Goal: Find specific page/section: Find specific page/section

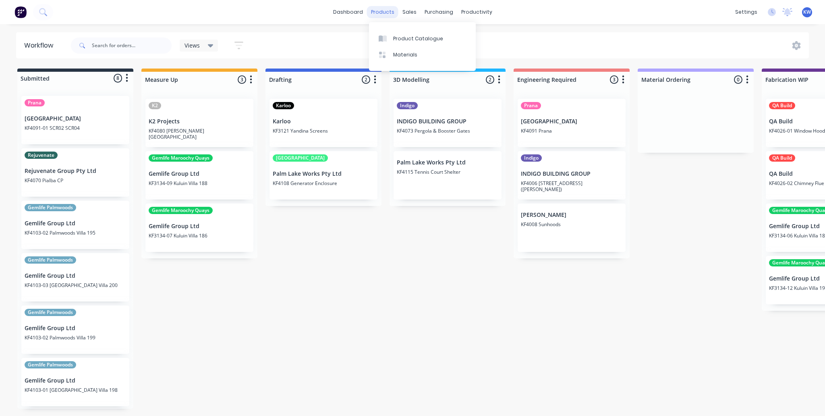
click at [387, 10] on div "products" at bounding box center [382, 12] width 31 height 12
click at [402, 44] on link "Product Catalogue" at bounding box center [422, 38] width 107 height 16
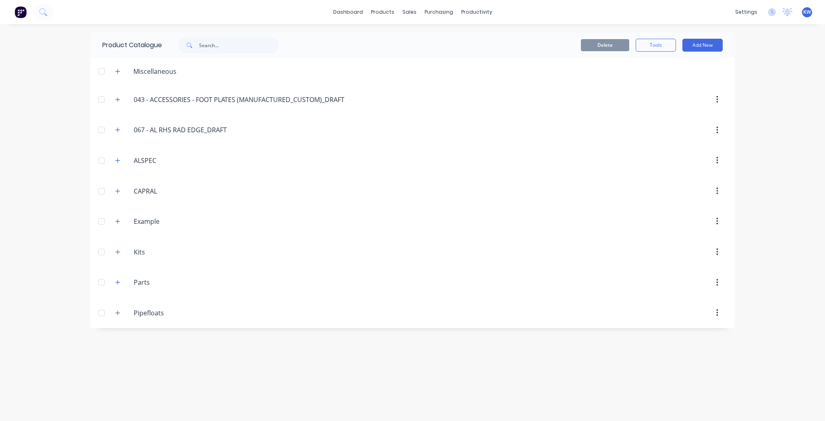
click at [111, 221] on div "Example Example" at bounding box center [172, 221] width 127 height 15
click at [118, 221] on icon "button" at bounding box center [118, 221] width 4 height 4
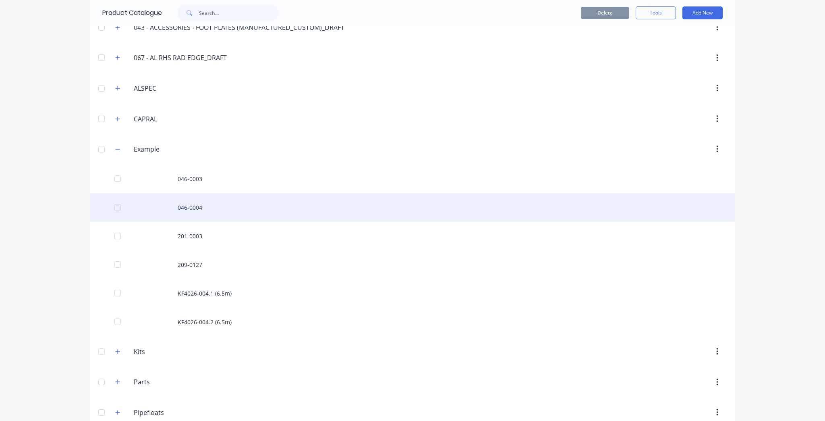
scroll to position [85, 0]
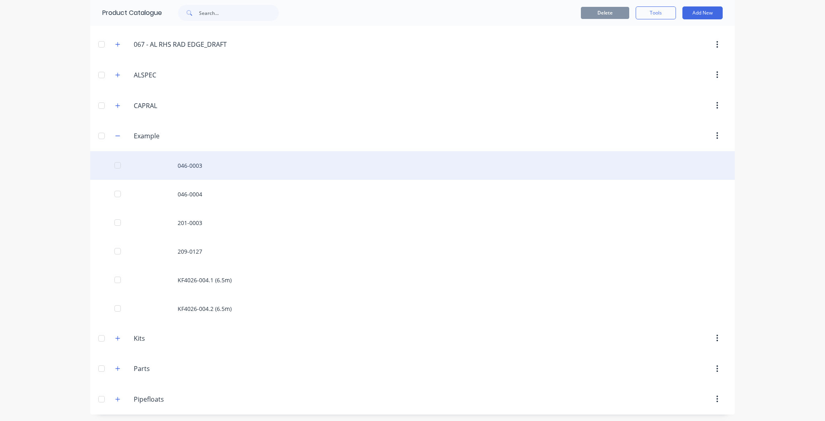
click at [255, 159] on div "046-0003" at bounding box center [412, 165] width 645 height 29
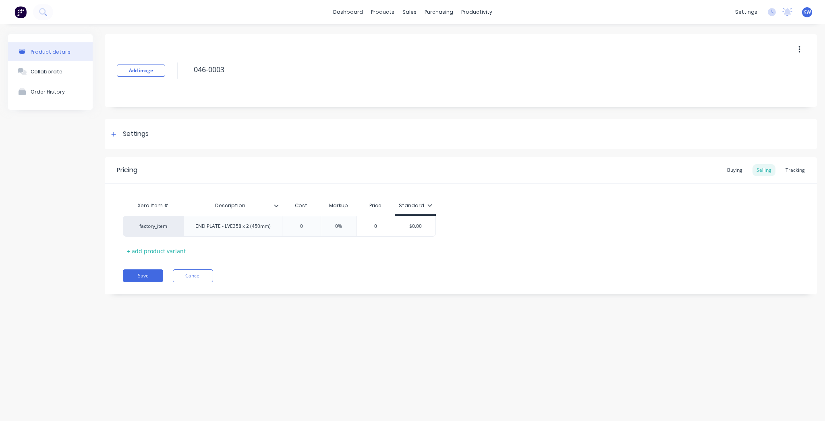
type textarea "x"
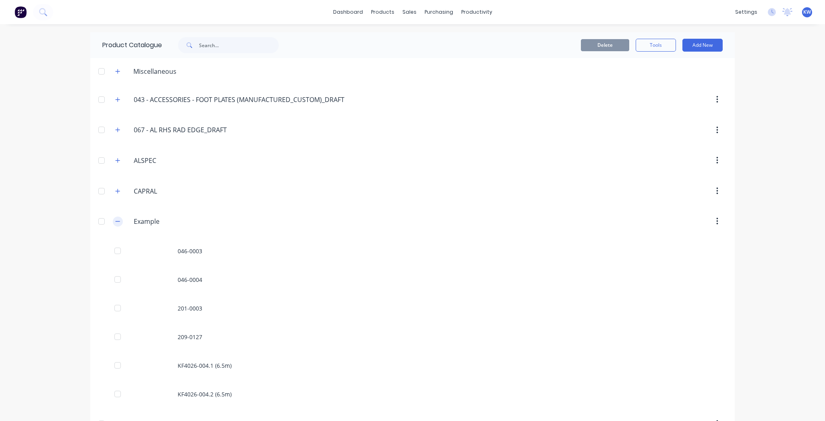
click at [113, 219] on button "button" at bounding box center [118, 221] width 10 height 10
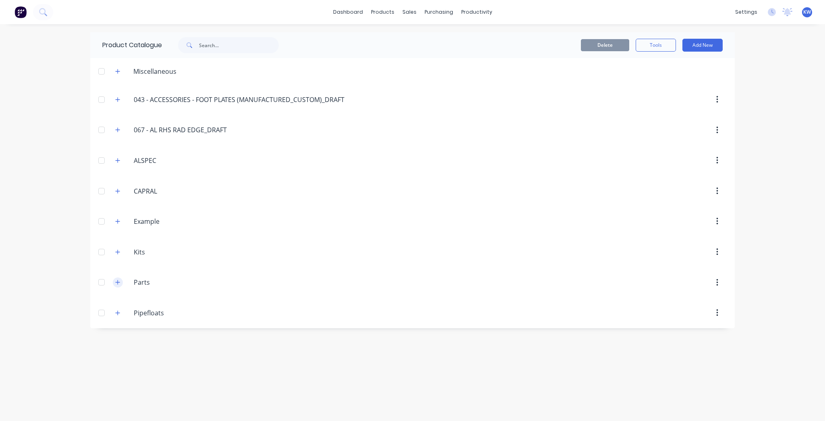
click at [118, 282] on icon "button" at bounding box center [118, 282] width 4 height 4
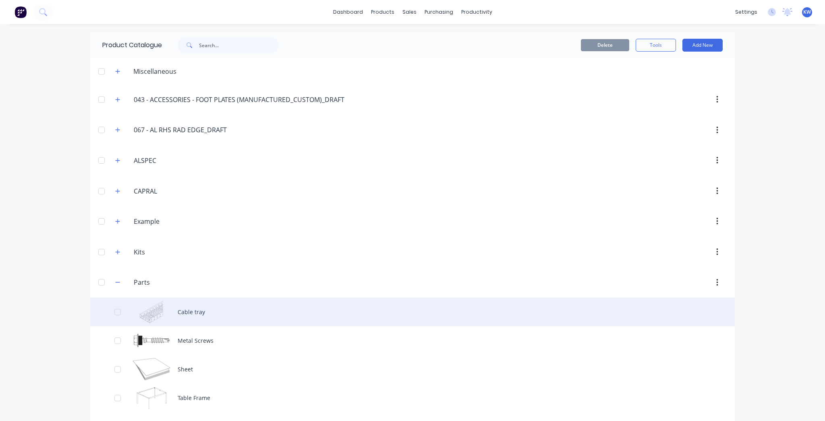
scroll to position [28, 0]
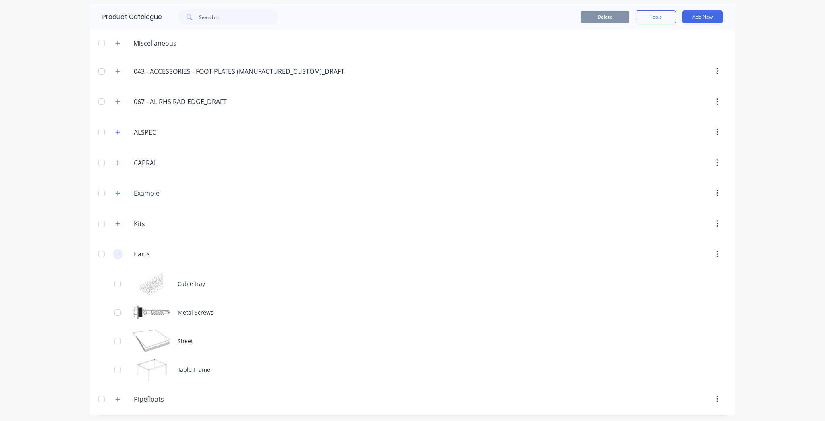
click at [113, 252] on button "button" at bounding box center [118, 254] width 10 height 10
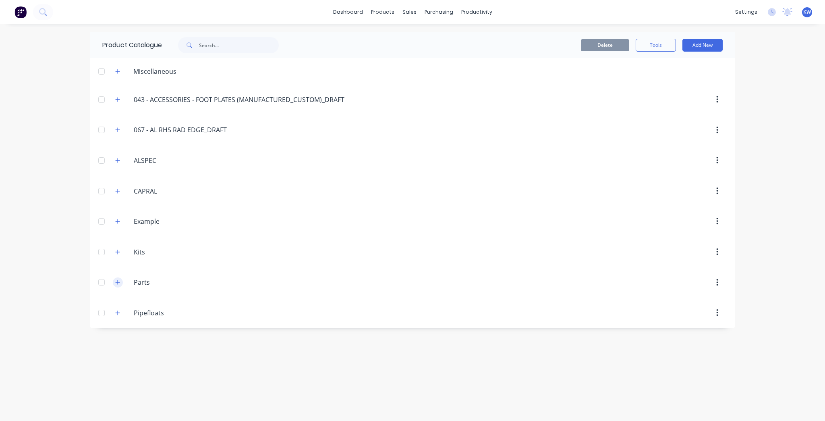
scroll to position [0, 0]
click at [367, 17] on div "dashboard" at bounding box center [348, 12] width 38 height 12
click at [365, 15] on link "dashboard" at bounding box center [348, 12] width 38 height 12
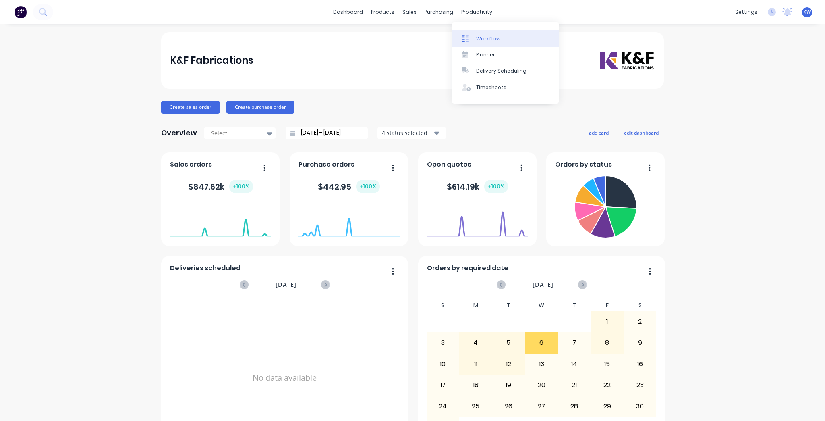
click at [479, 34] on link "Workflow" at bounding box center [505, 38] width 107 height 16
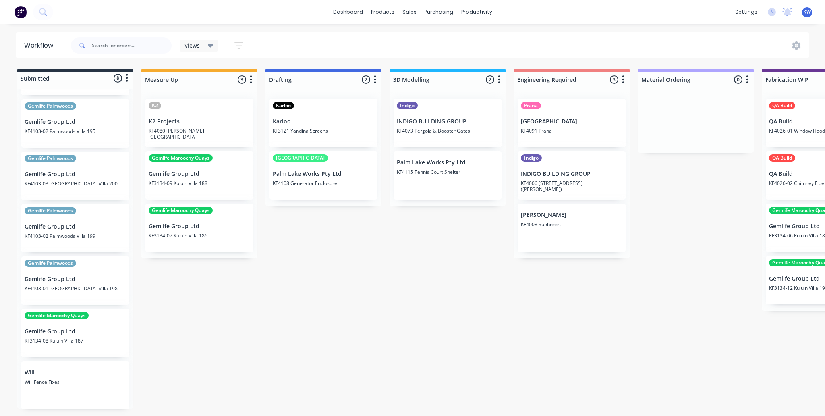
scroll to position [104, 0]
